Goal: Register for event/course

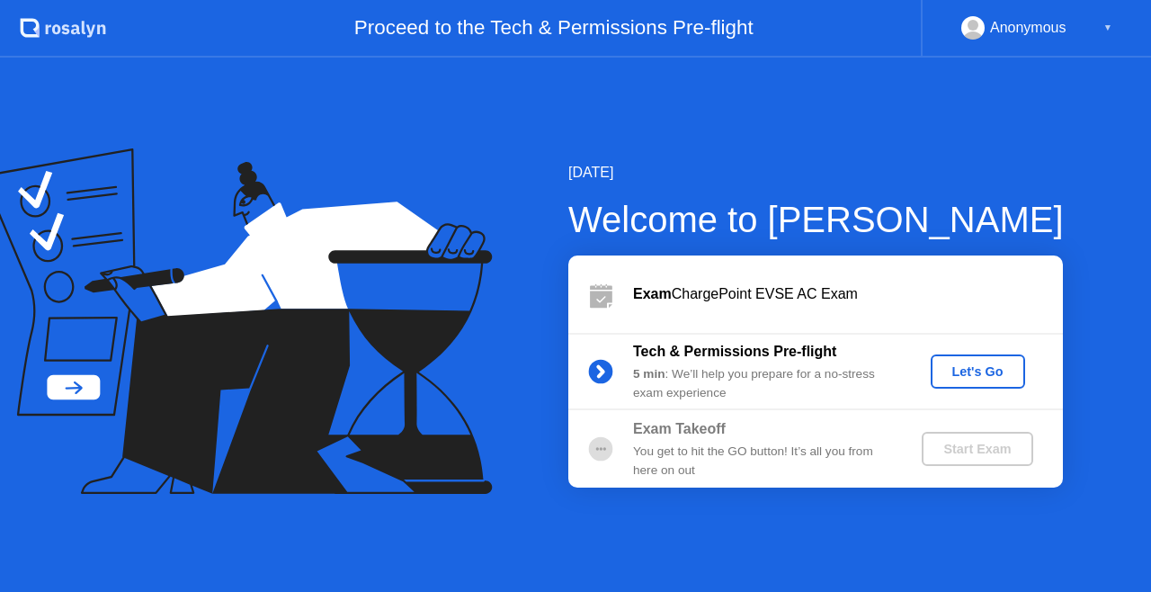
click at [957, 369] on div "Let's Go" at bounding box center [978, 371] width 80 height 14
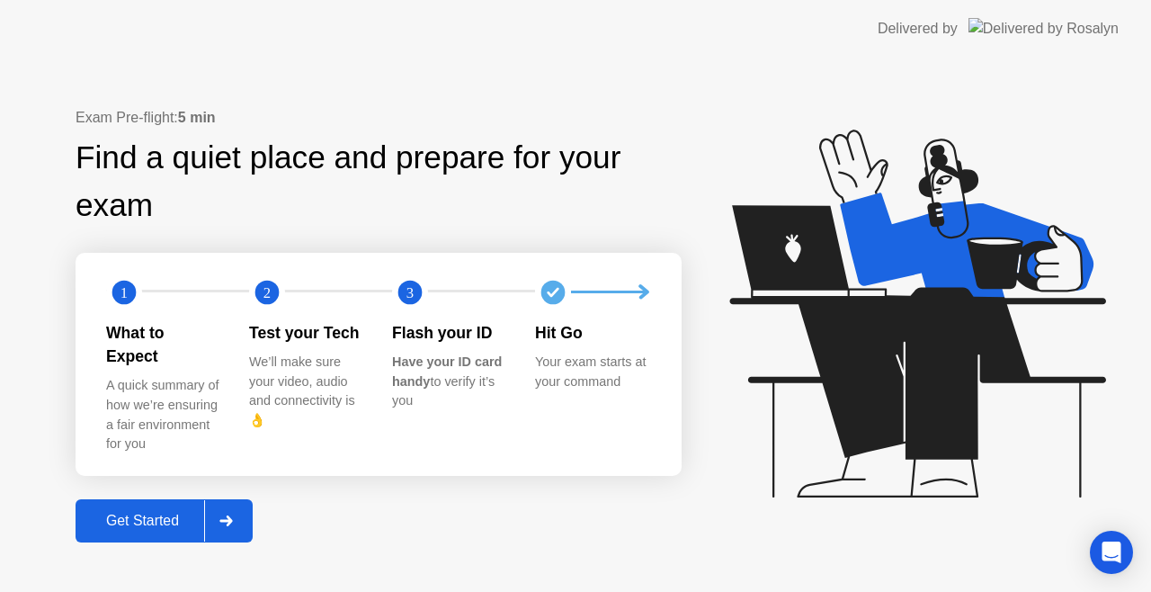
click at [142, 513] on div "Get Started" at bounding box center [142, 521] width 123 height 16
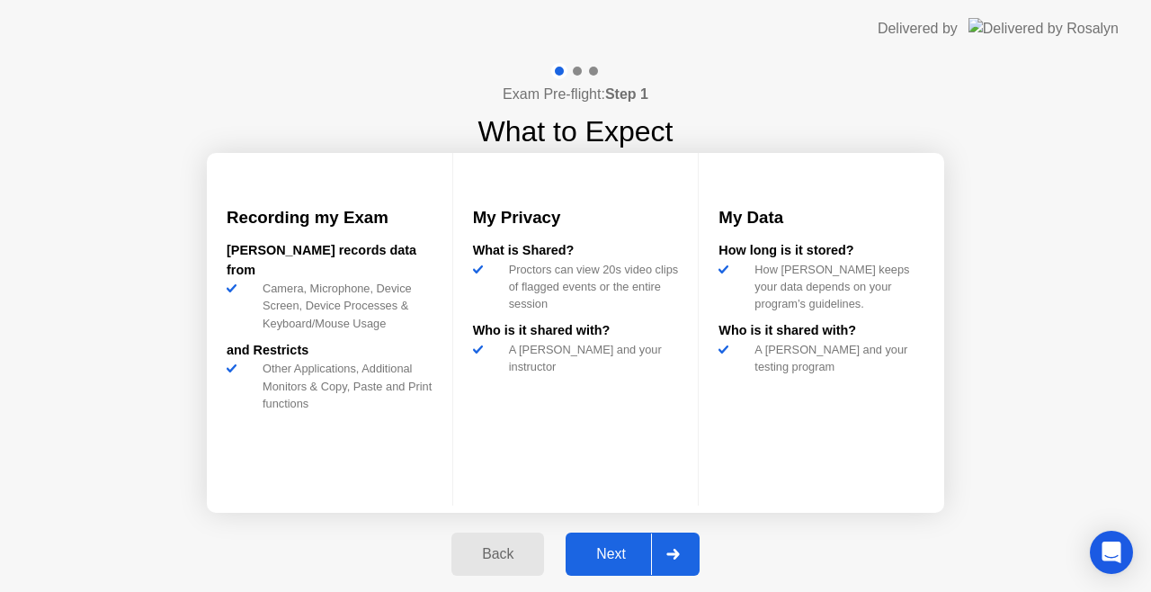
click at [619, 549] on div "Next" at bounding box center [611, 554] width 80 height 16
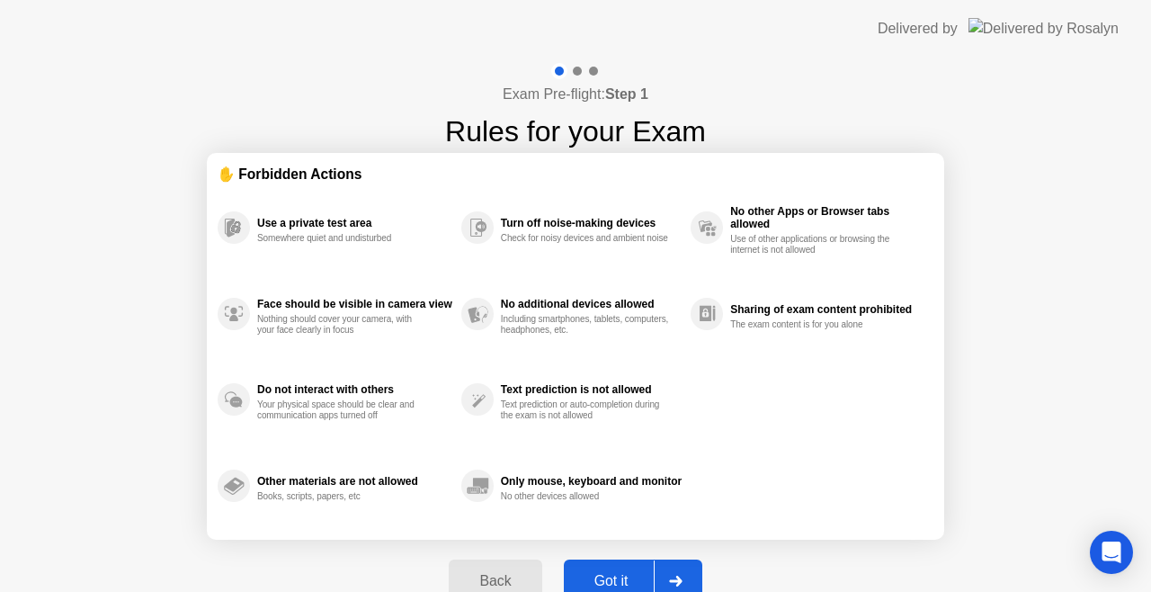
click at [612, 568] on button "Got it" at bounding box center [633, 581] width 139 height 43
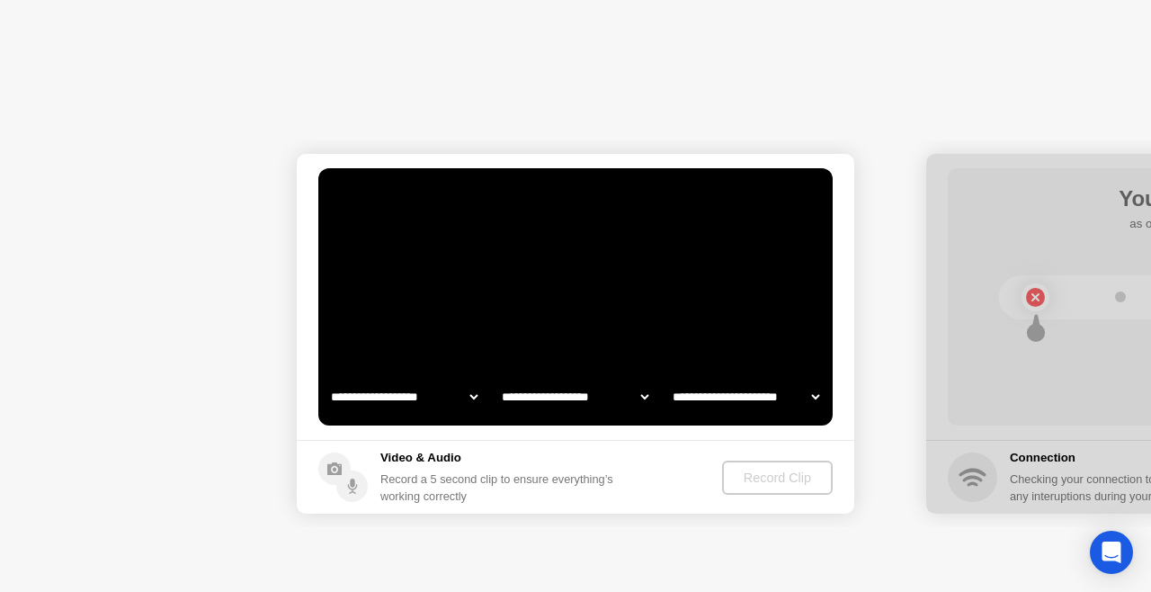
select select "**********"
select select "*******"
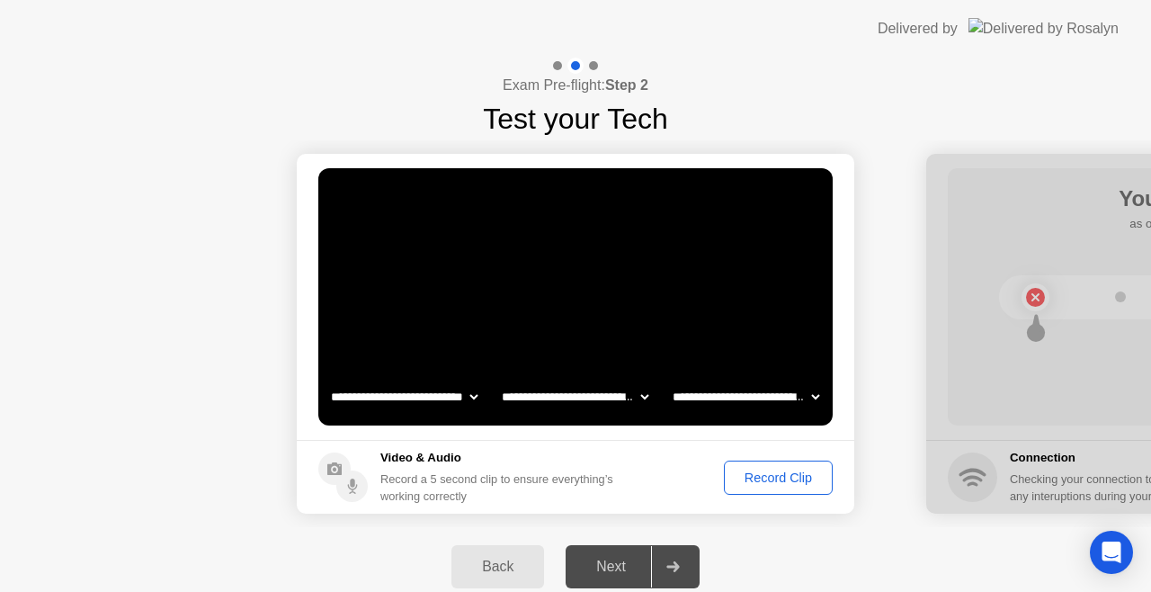
click at [782, 473] on div "Record Clip" at bounding box center [778, 477] width 96 height 14
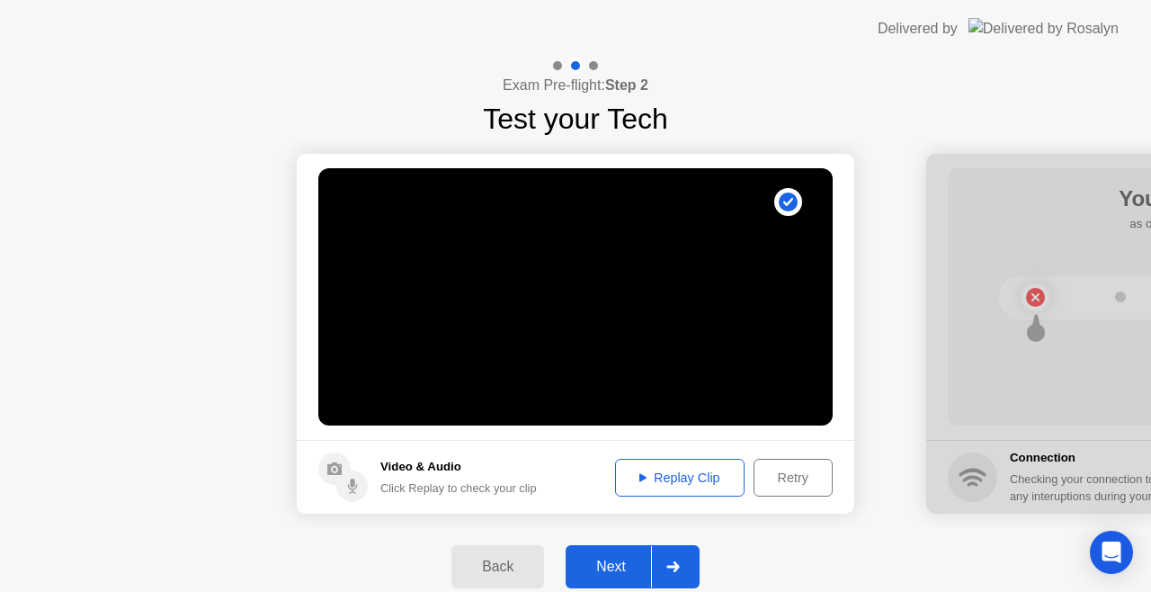
click at [621, 562] on div "Next" at bounding box center [611, 567] width 80 height 16
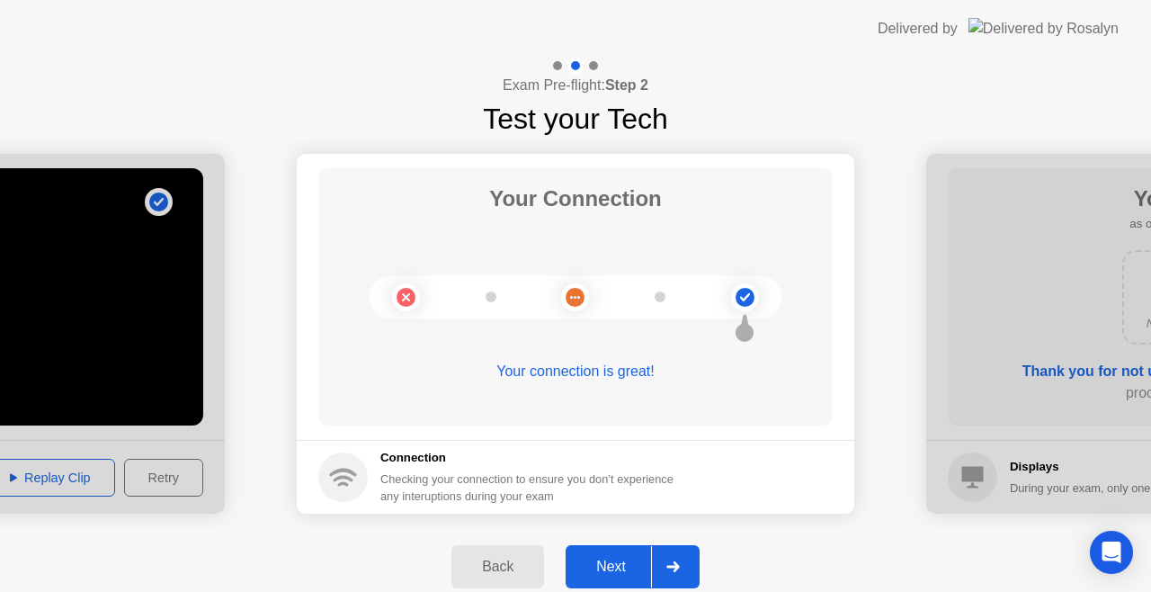
click at [610, 562] on div "Next" at bounding box center [611, 567] width 80 height 16
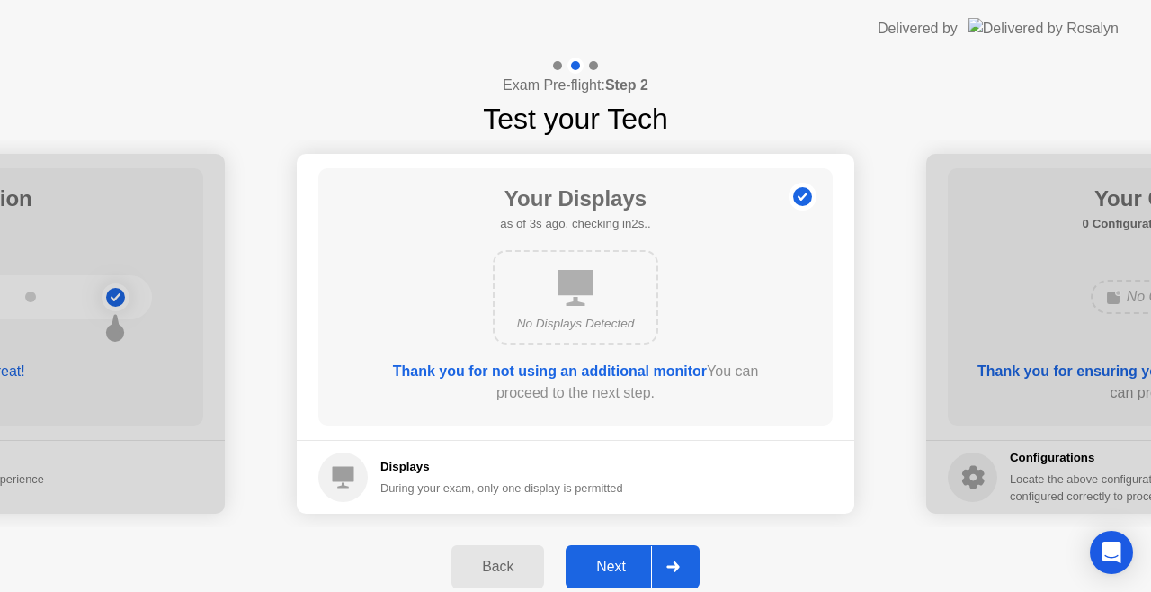
click at [610, 562] on div "Next" at bounding box center [611, 567] width 80 height 16
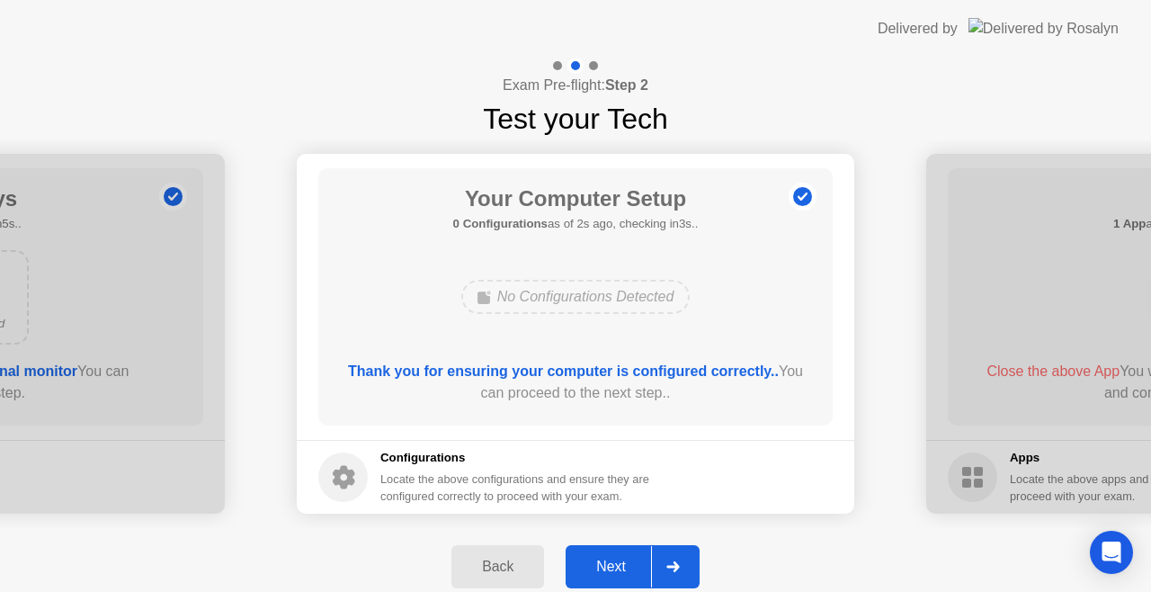
click at [610, 562] on div "Next" at bounding box center [611, 567] width 80 height 16
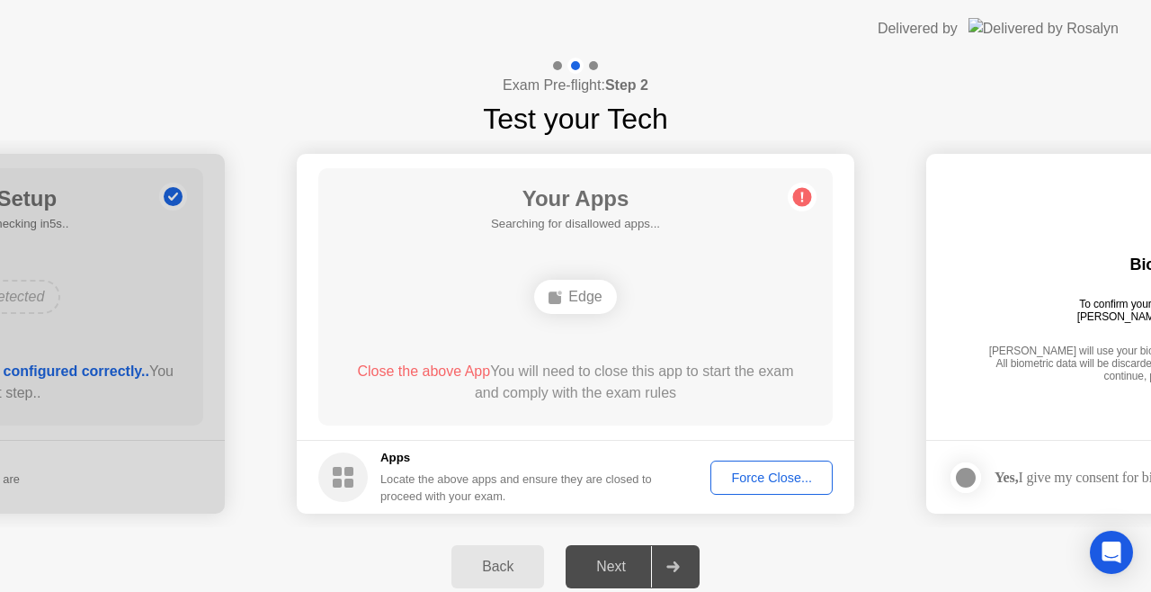
click at [753, 474] on div "Force Close..." at bounding box center [772, 477] width 110 height 14
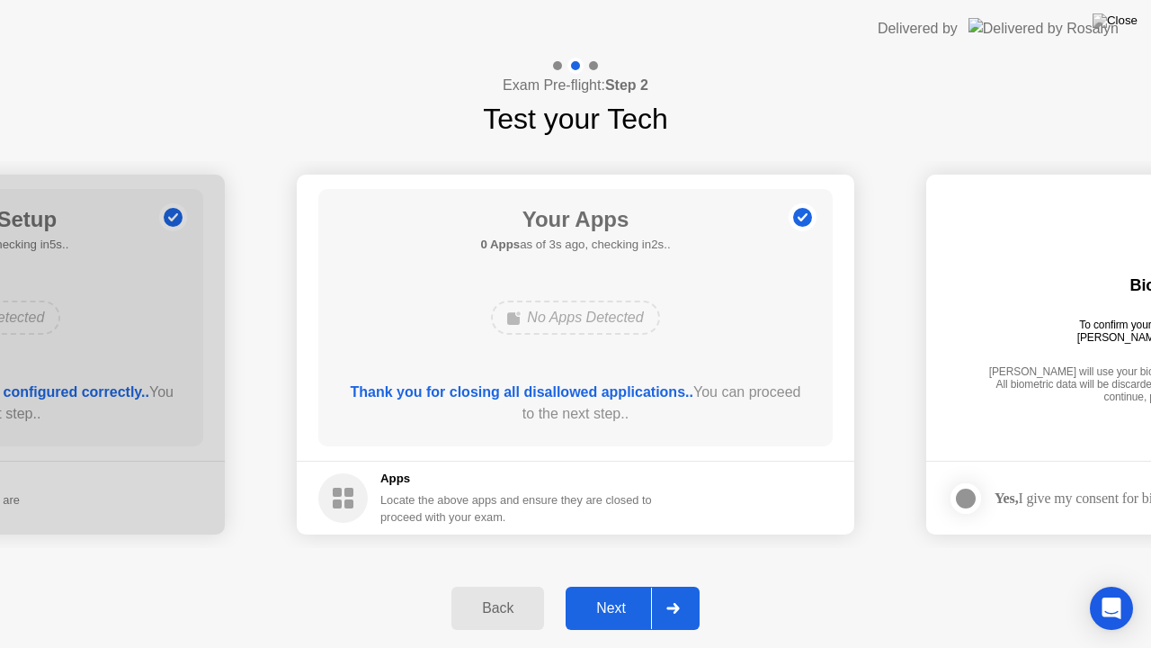
click at [623, 591] on div "Next" at bounding box center [611, 608] width 80 height 16
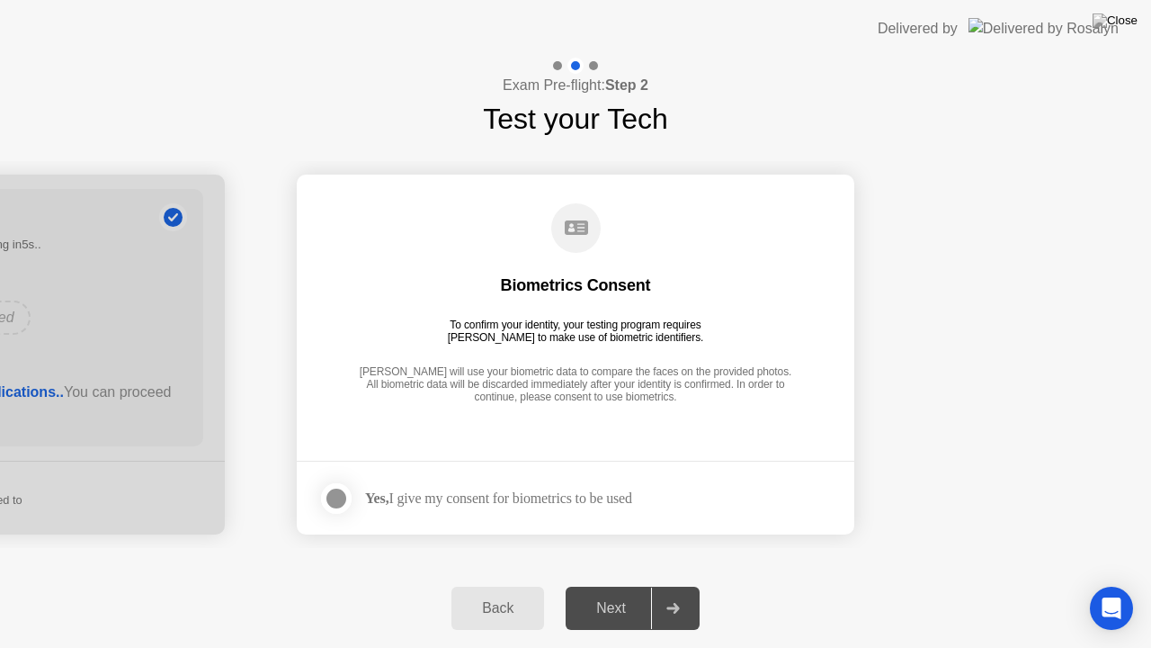
click at [341, 497] on div at bounding box center [337, 499] width 22 height 22
click at [597, 591] on div "Next" at bounding box center [611, 608] width 80 height 16
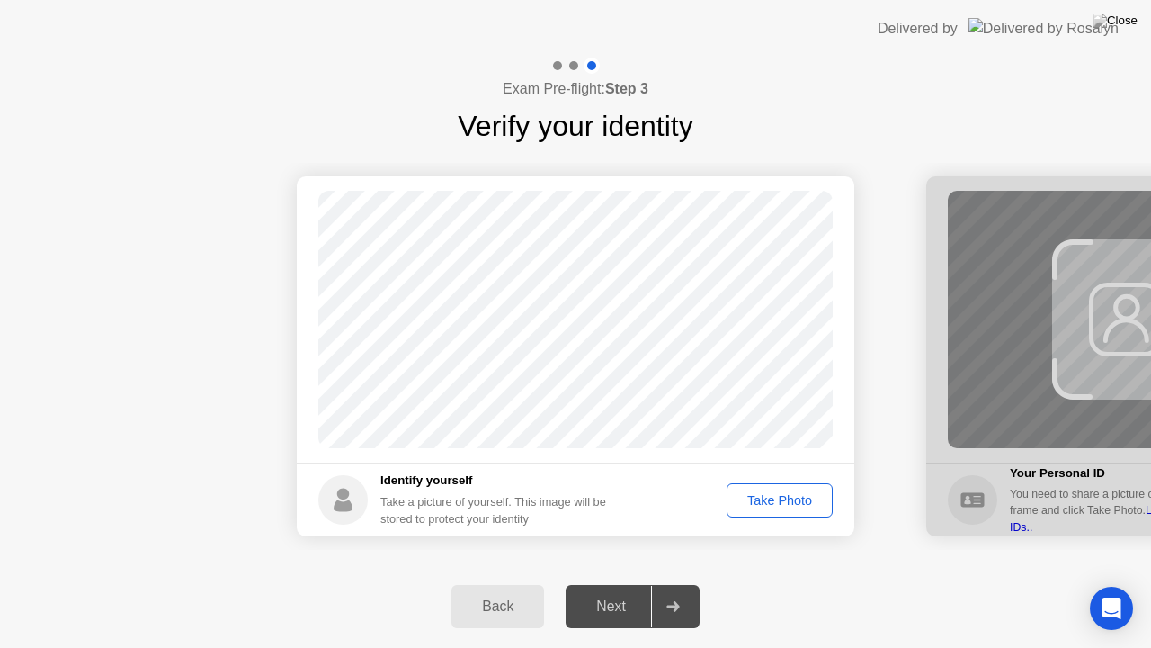
click at [758, 498] on div "Take Photo" at bounding box center [780, 500] width 94 height 14
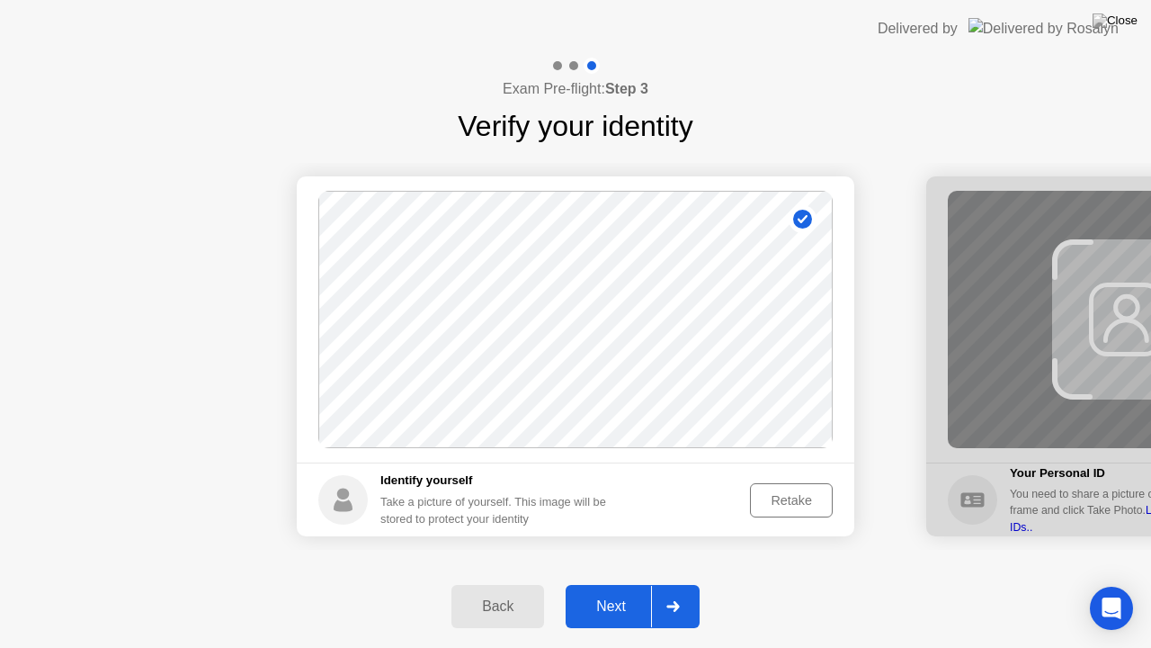
click at [616, 591] on div "Next" at bounding box center [611, 606] width 80 height 16
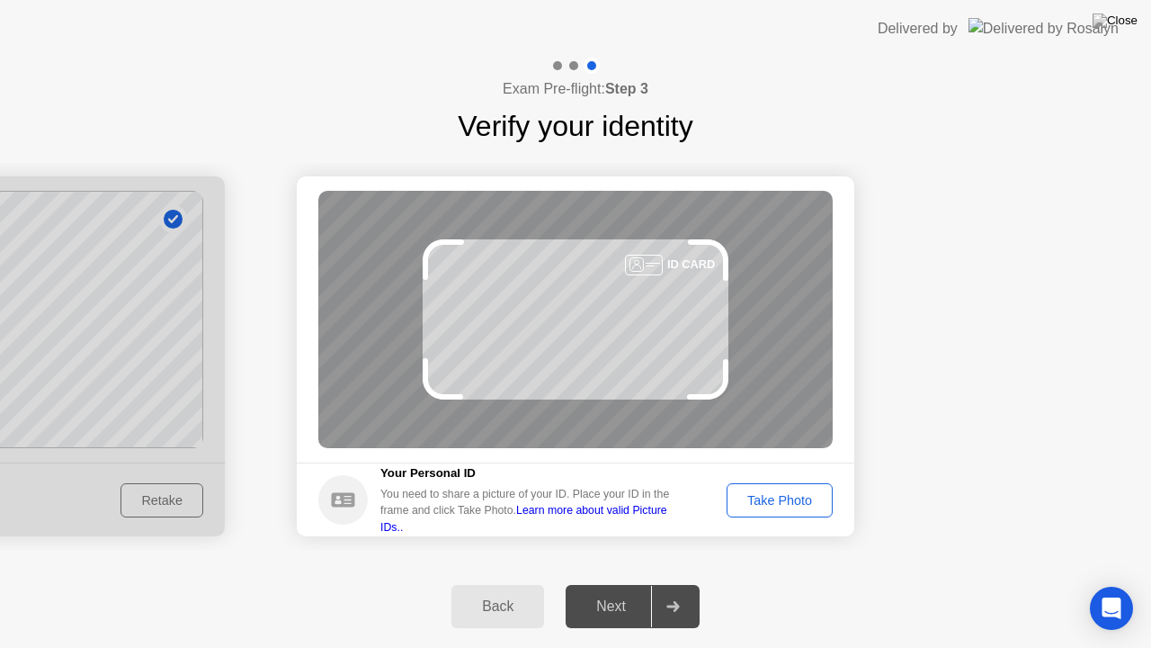
click at [792, 496] on div "Take Photo" at bounding box center [780, 500] width 94 height 14
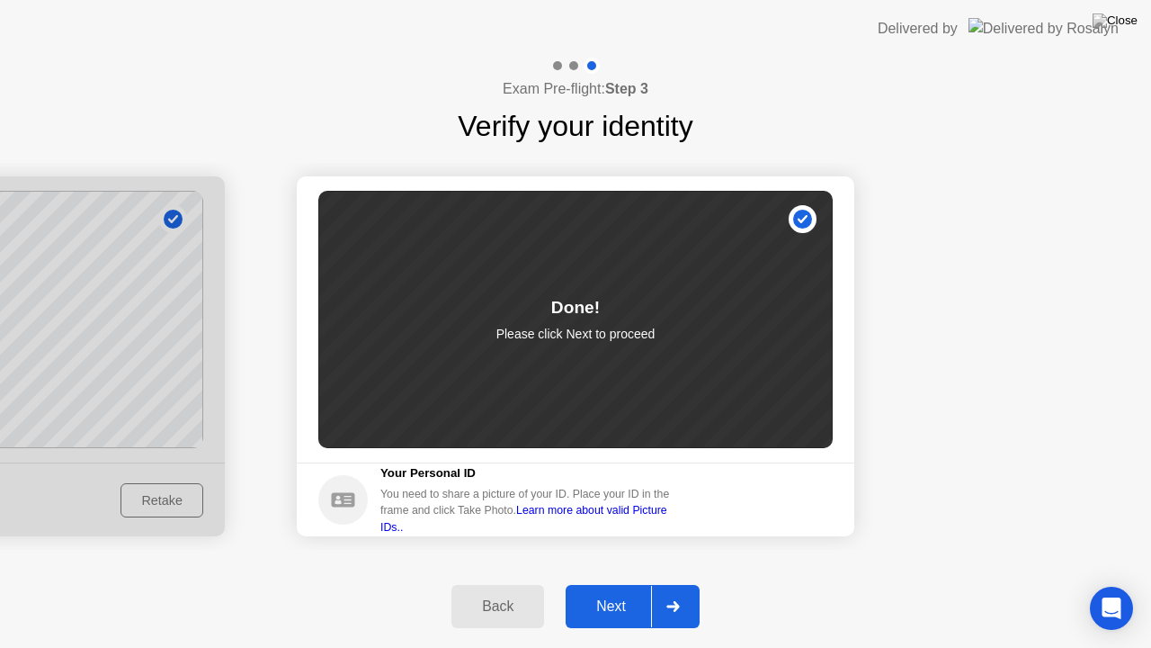
click at [599, 591] on div "Next" at bounding box center [611, 606] width 80 height 16
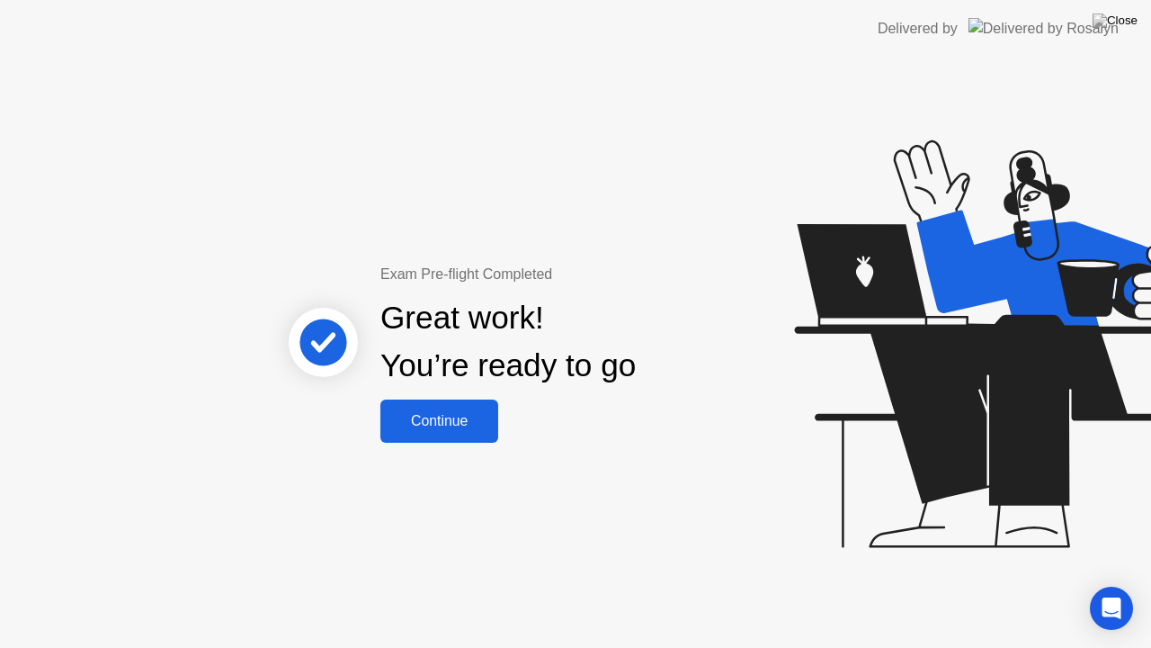
click at [425, 416] on div "Continue" at bounding box center [439, 421] width 107 height 16
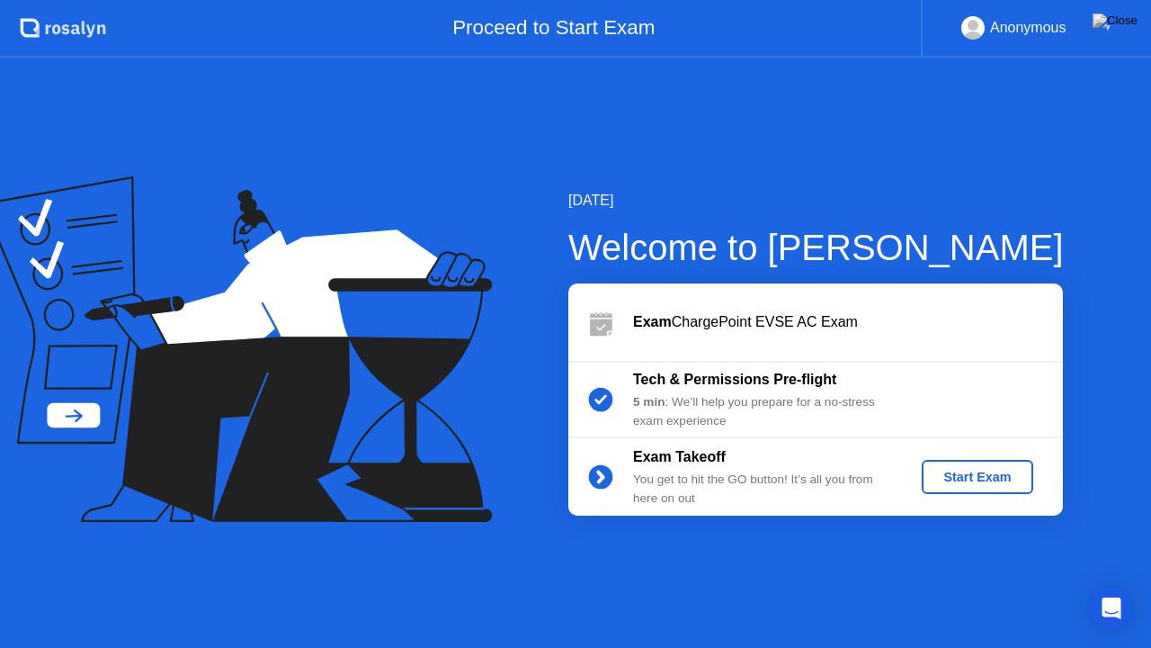
click at [980, 479] on div "Start Exam" at bounding box center [977, 477] width 96 height 14
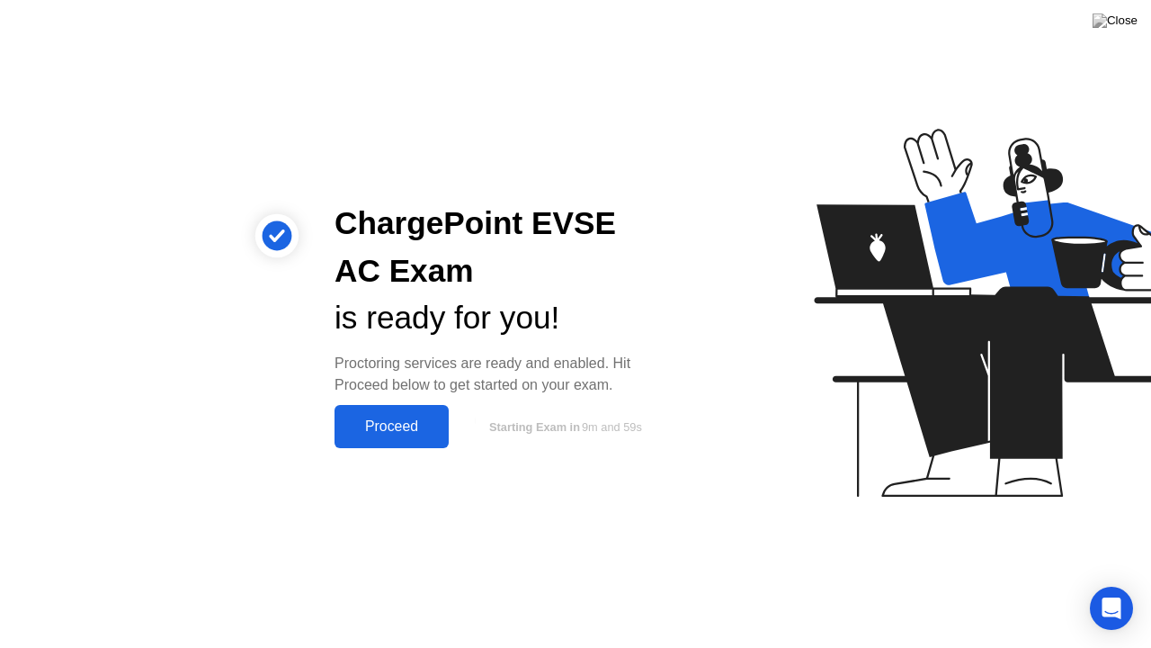
click at [361, 419] on div "Proceed" at bounding box center [391, 426] width 103 height 16
